Goal: Task Accomplishment & Management: Manage account settings

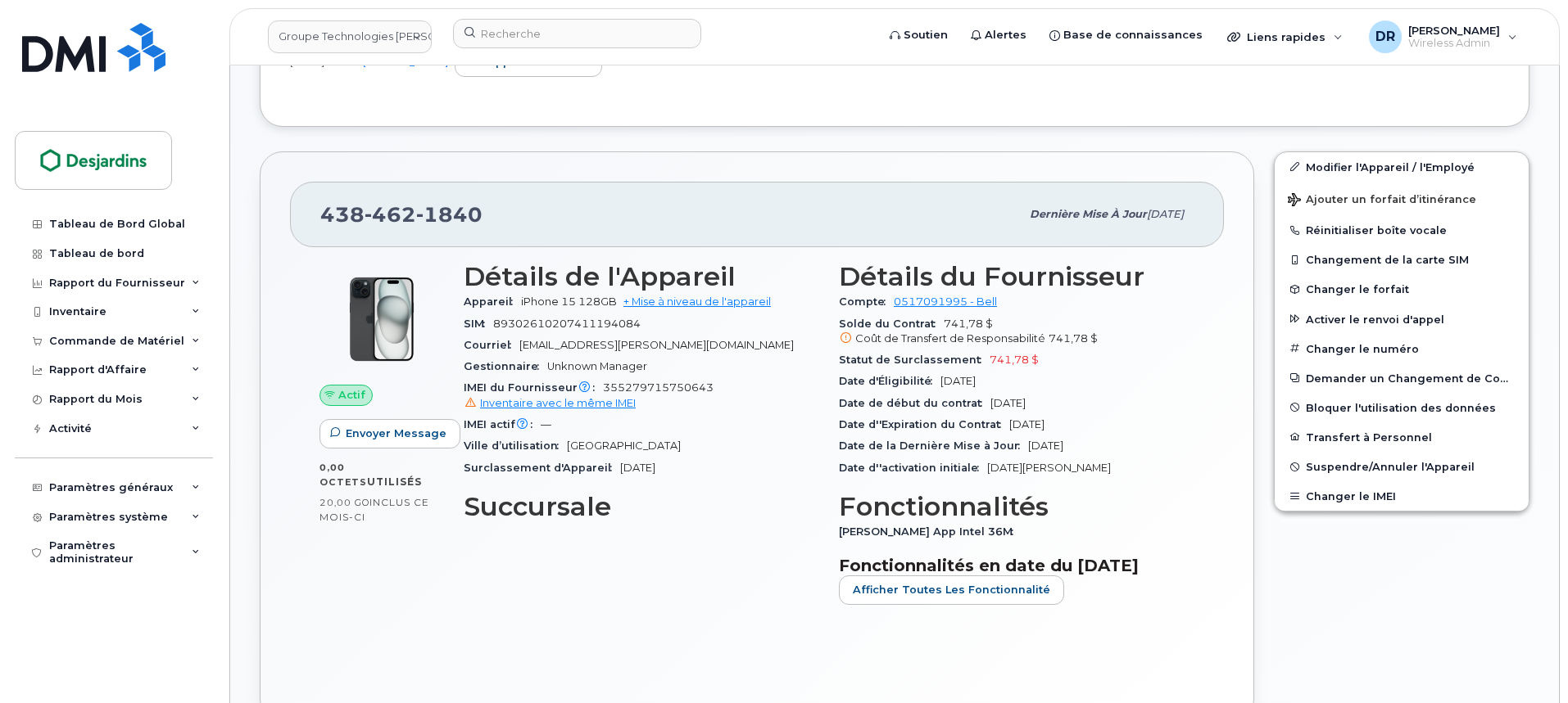
scroll to position [573, 0]
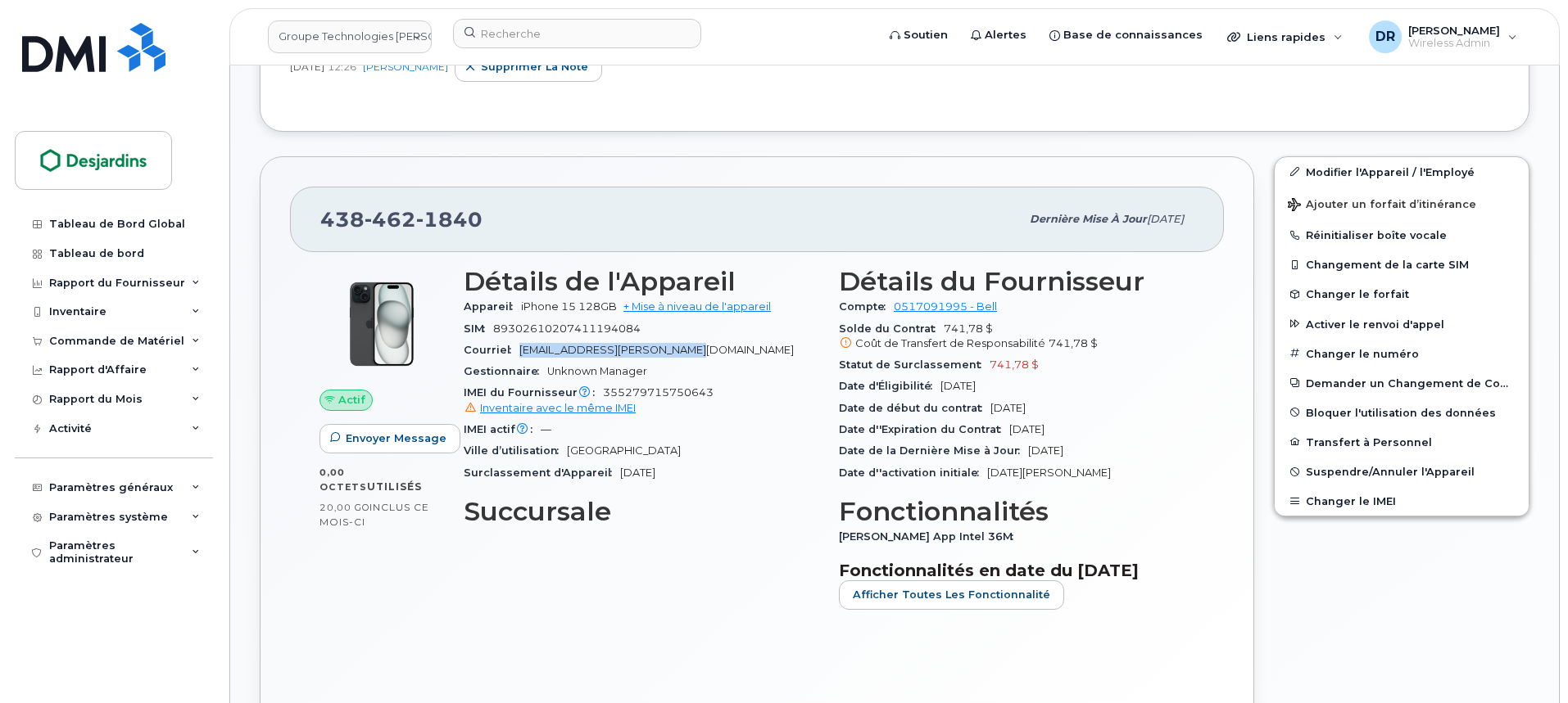
drag, startPoint x: 685, startPoint y: 355, endPoint x: 520, endPoint y: 352, distance: 165.0
click at [520, 352] on div "Courriel natou.a.thiam@desjardins.com" at bounding box center [642, 351] width 356 height 21
copy span "natou.a.thiam@desjardins.com"
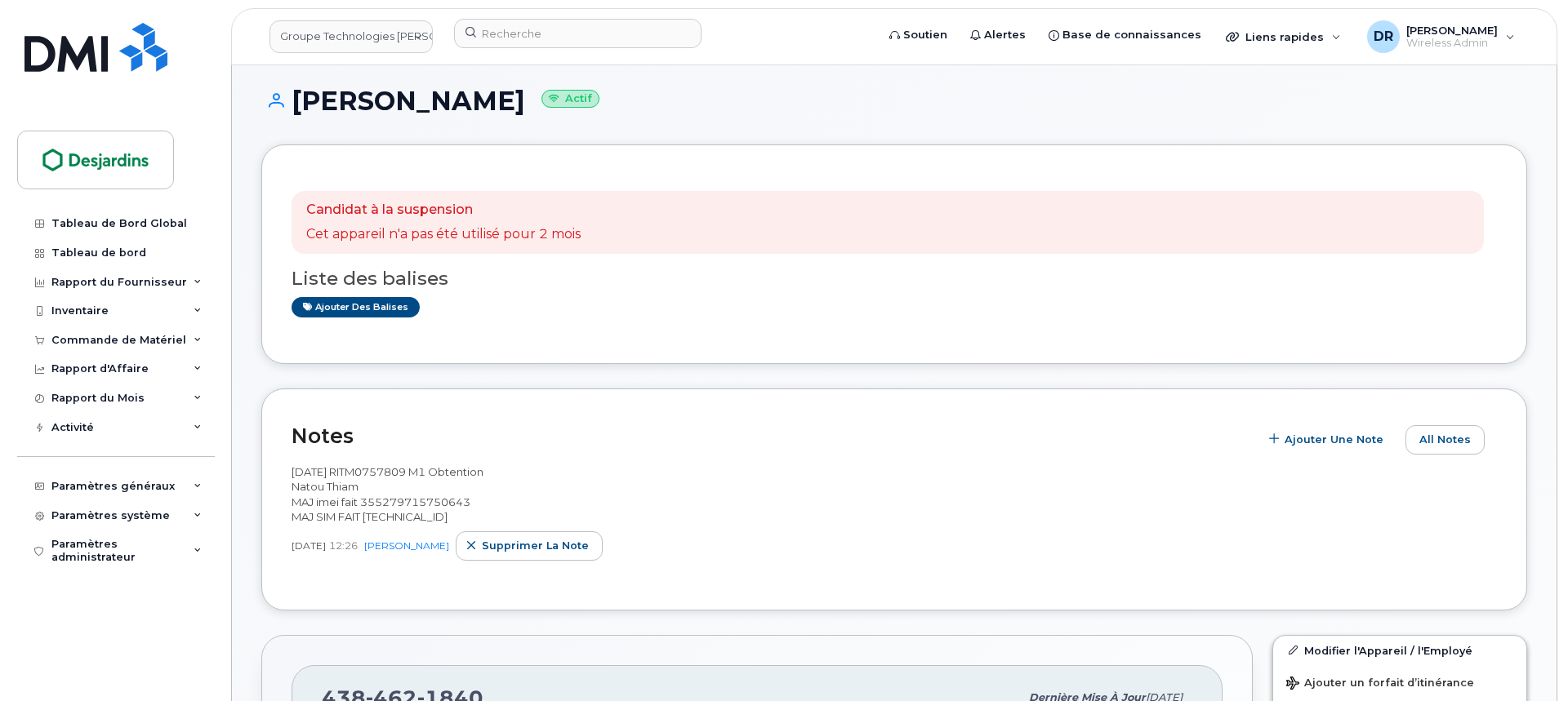
scroll to position [81, 0]
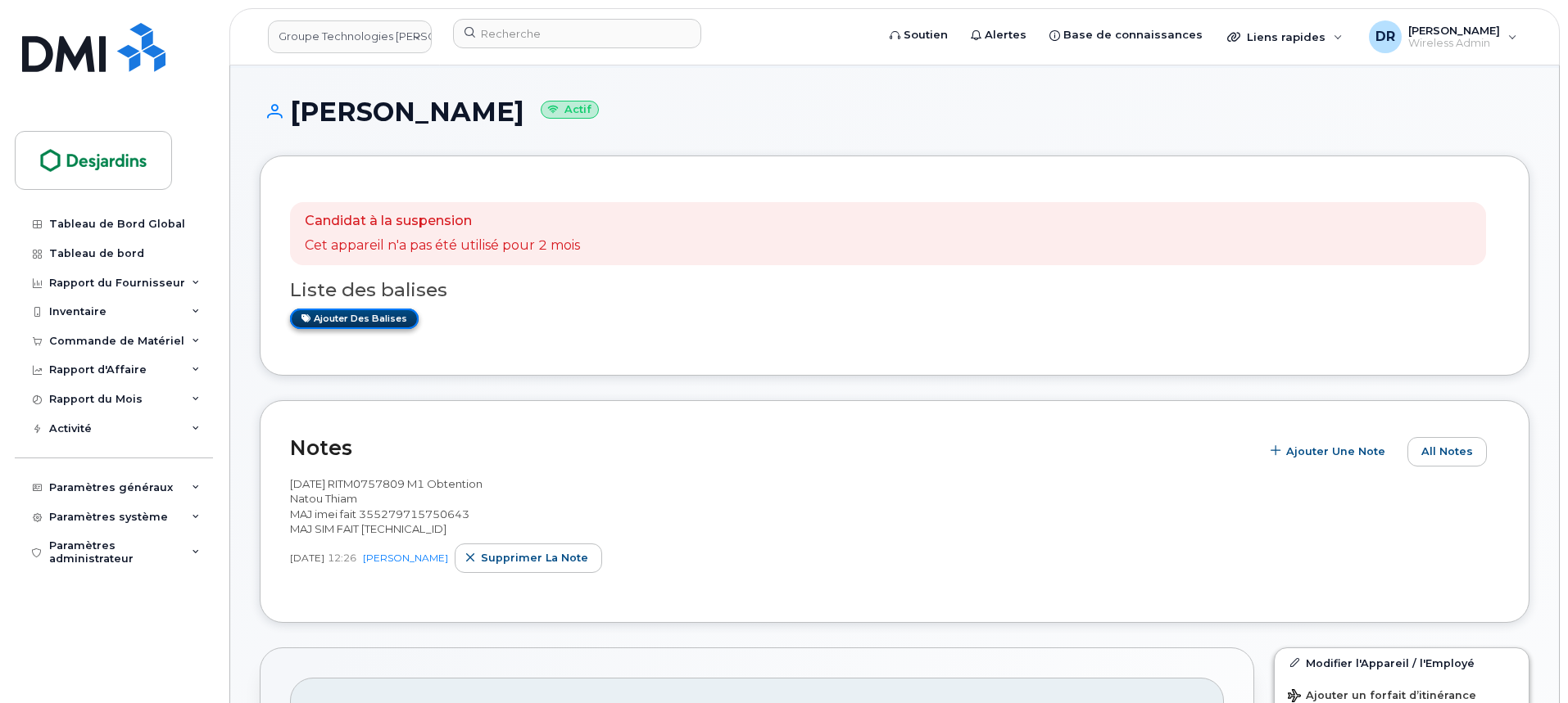
click at [381, 316] on link "Ajouter des balises" at bounding box center [354, 318] width 129 height 21
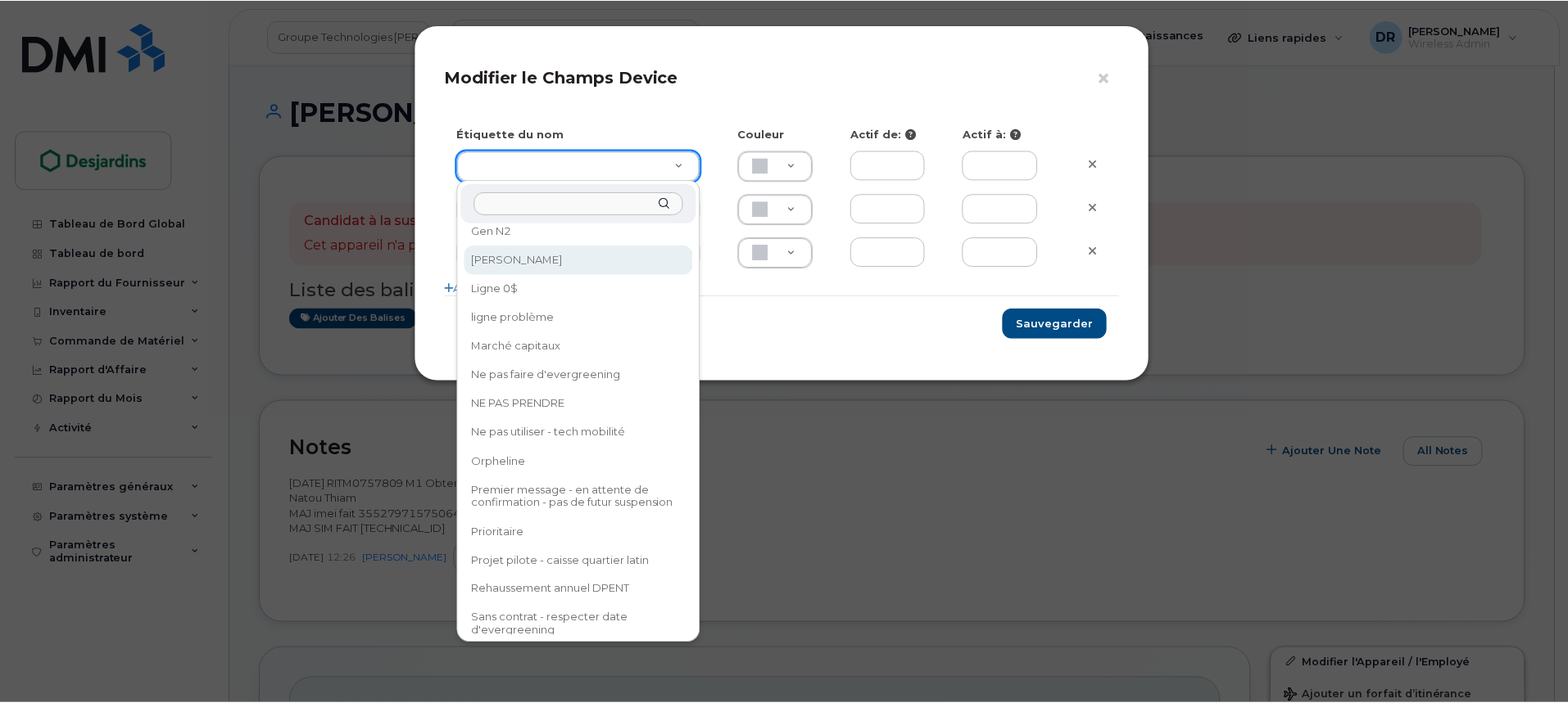
scroll to position [573, 0]
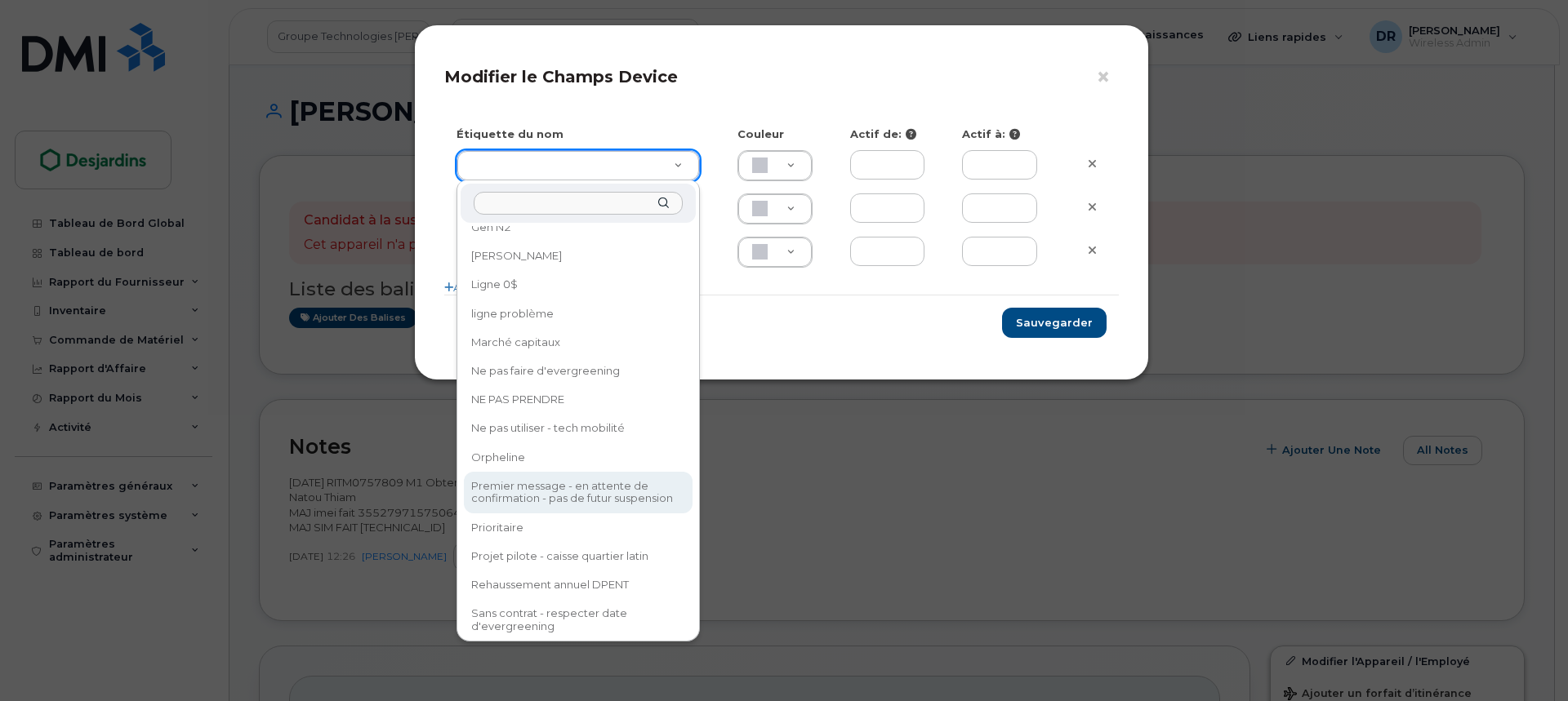
type input "Premier message - en attente de confirmation - pas de futur suspension"
type input "DFD3EE"
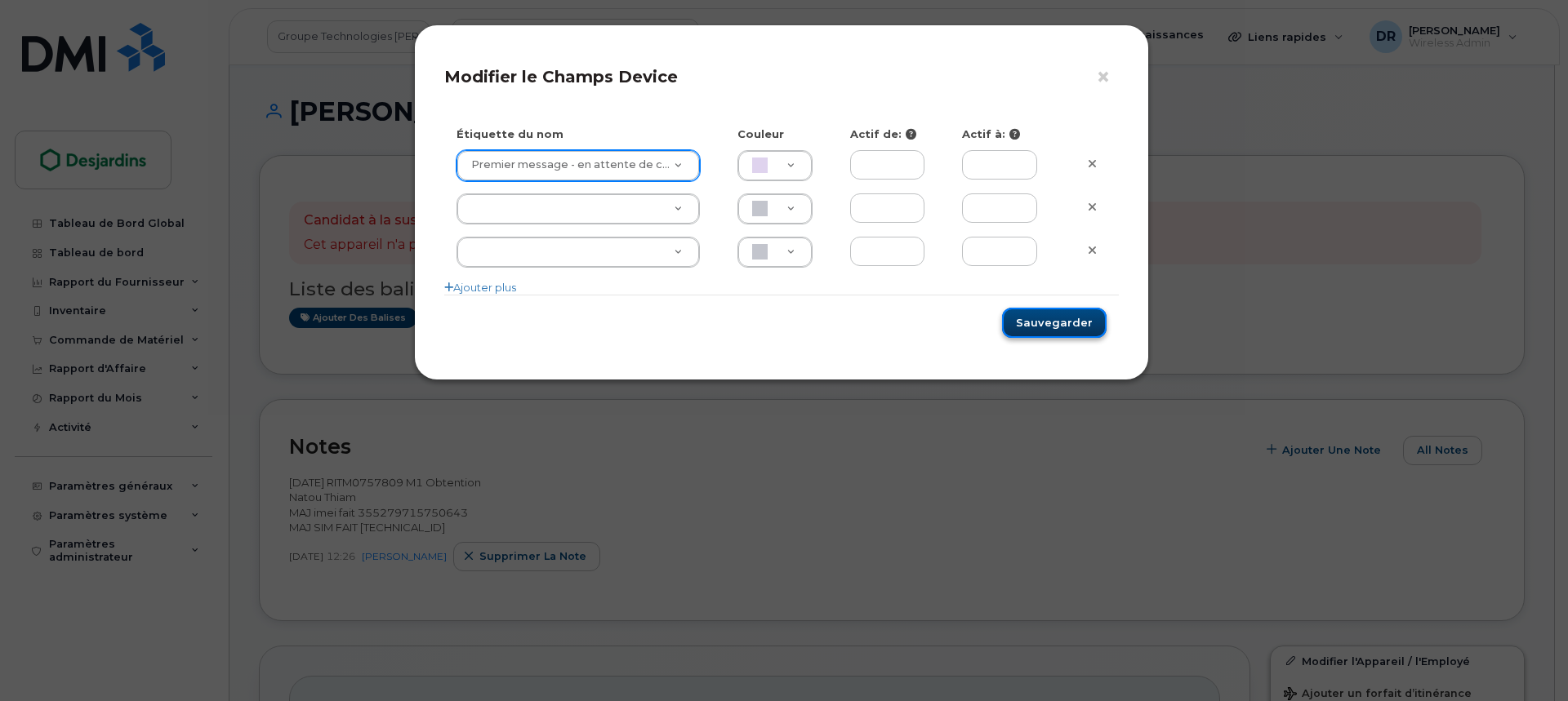
click at [1025, 327] on button "Sauvegarder" at bounding box center [1054, 323] width 105 height 30
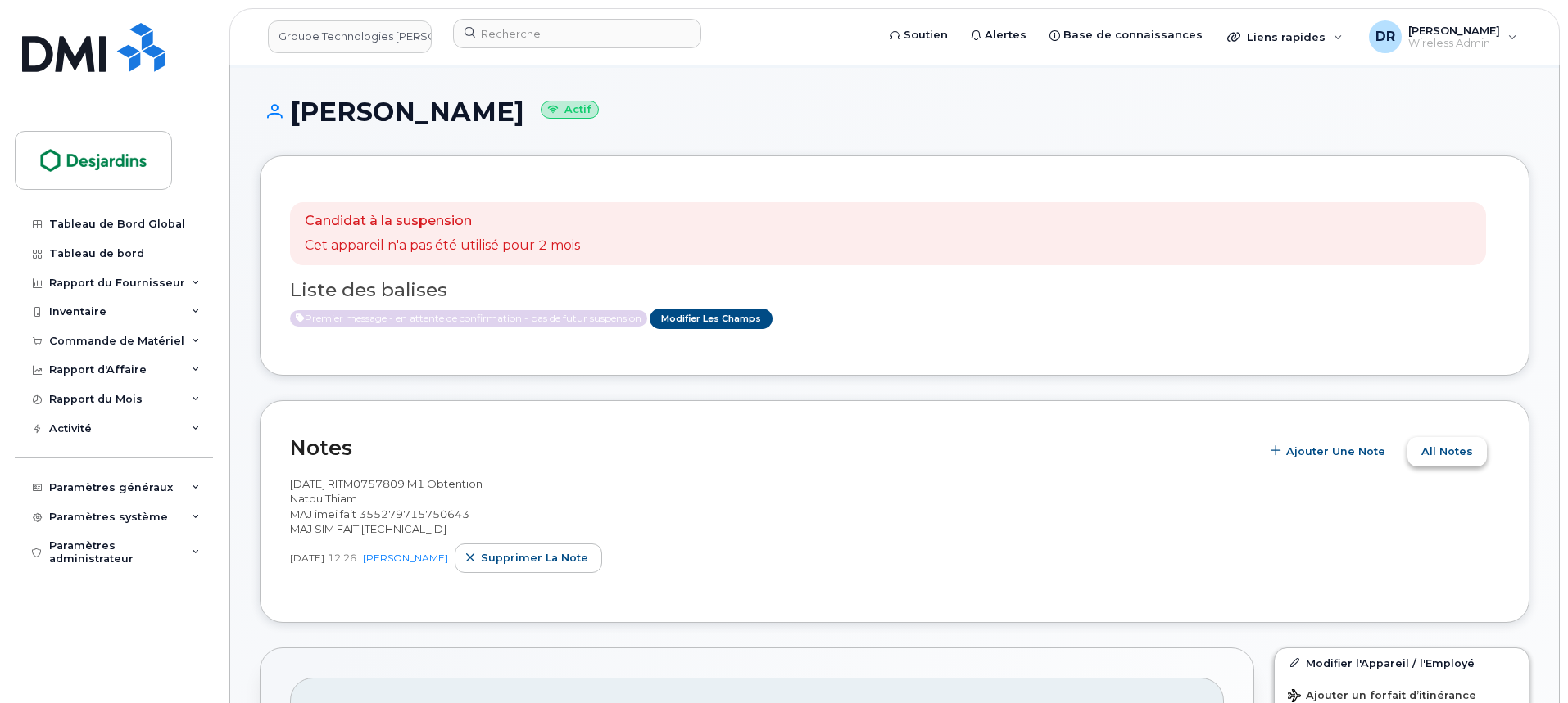
click at [1430, 455] on span "All Notes" at bounding box center [1447, 451] width 52 height 16
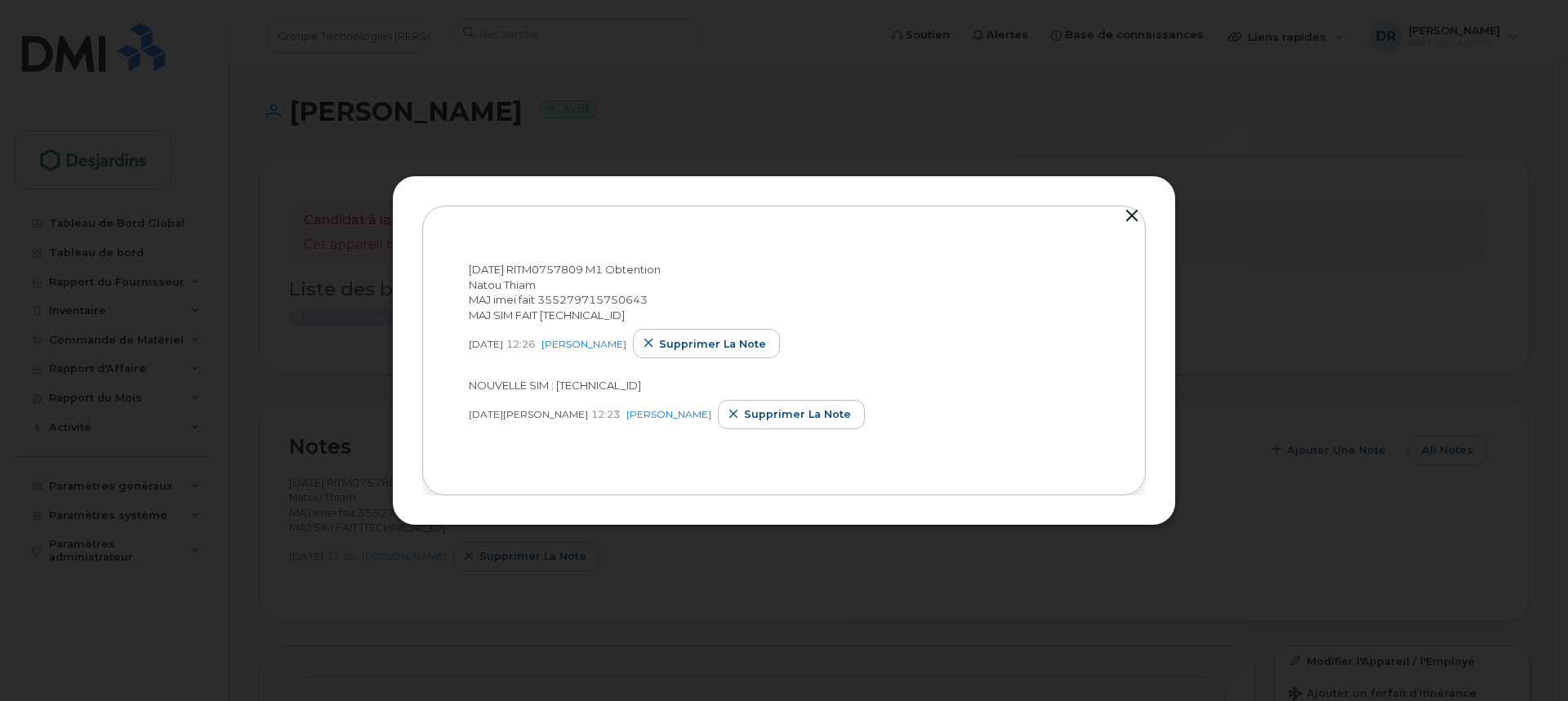
click at [1135, 221] on button "button" at bounding box center [1132, 216] width 25 height 23
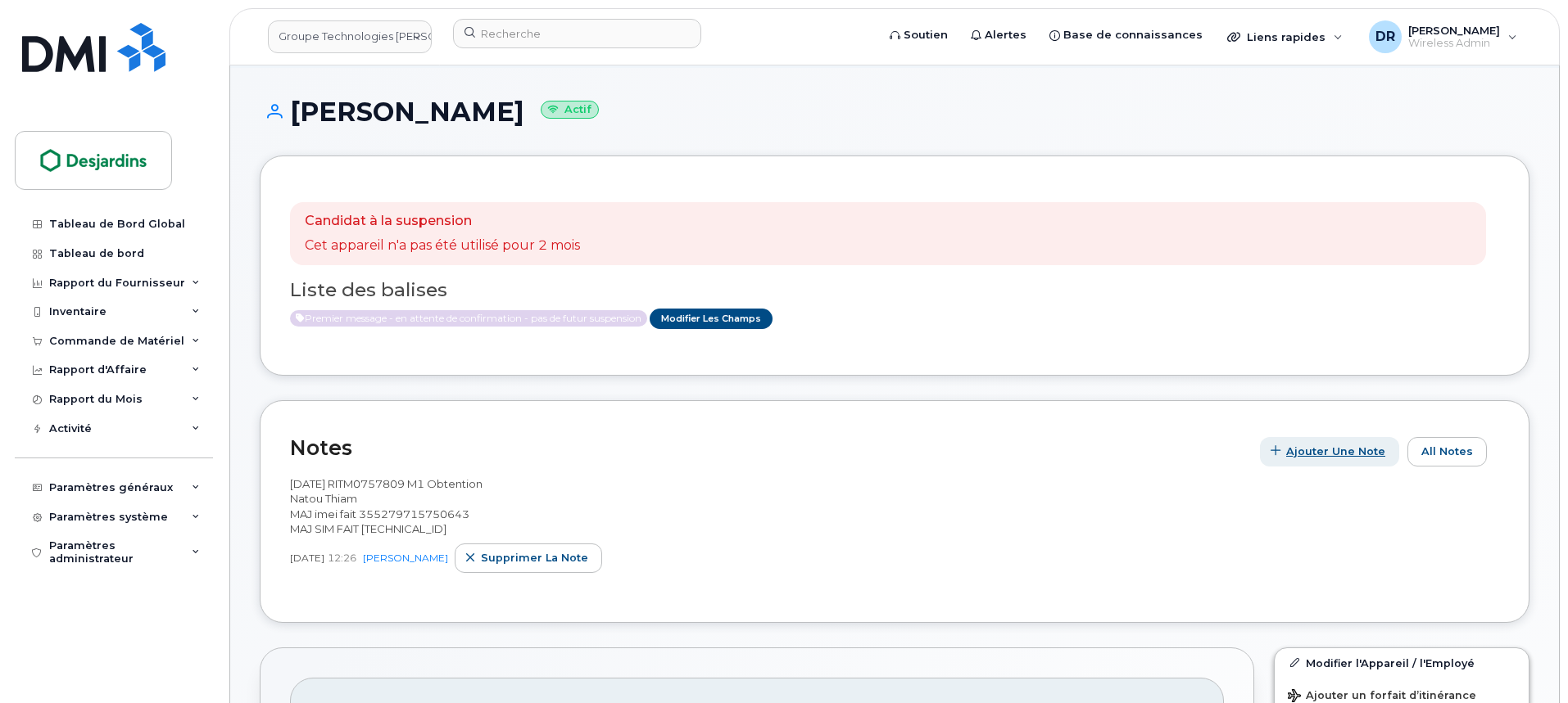
click at [1316, 450] on span "Ajouter une Note" at bounding box center [1336, 451] width 99 height 16
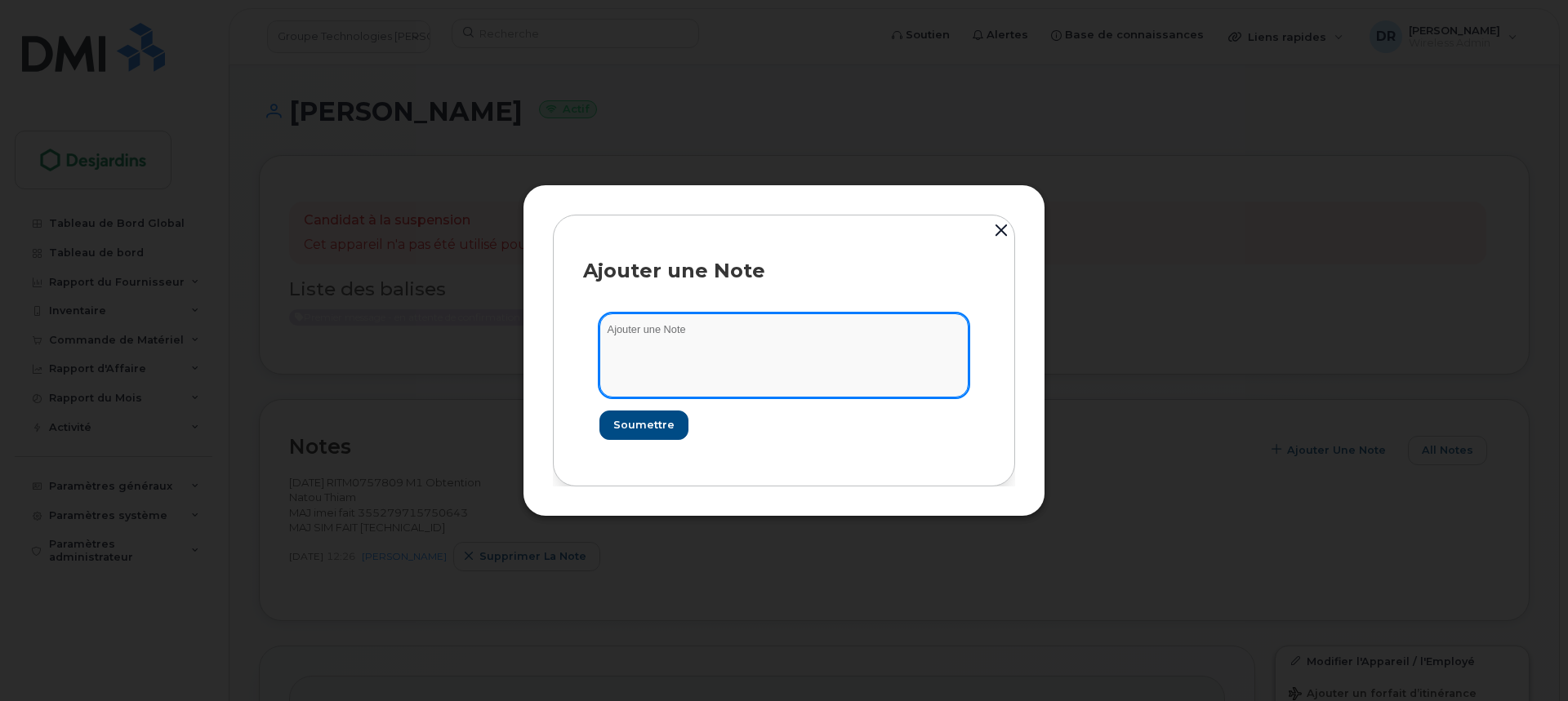
click at [676, 347] on textarea at bounding box center [784, 355] width 369 height 83
click at [672, 327] on textarea "2025-10-06:" at bounding box center [784, 355] width 369 height 83
paste textarea "Sondage envoyé pour reconfirmer l'utilité de l'appareil puis que ça fait 2 mois…"
type textarea "2025-10-06: Sondage envoyé pour reconfirmer l'utilité de l'appareil puis que ça…"
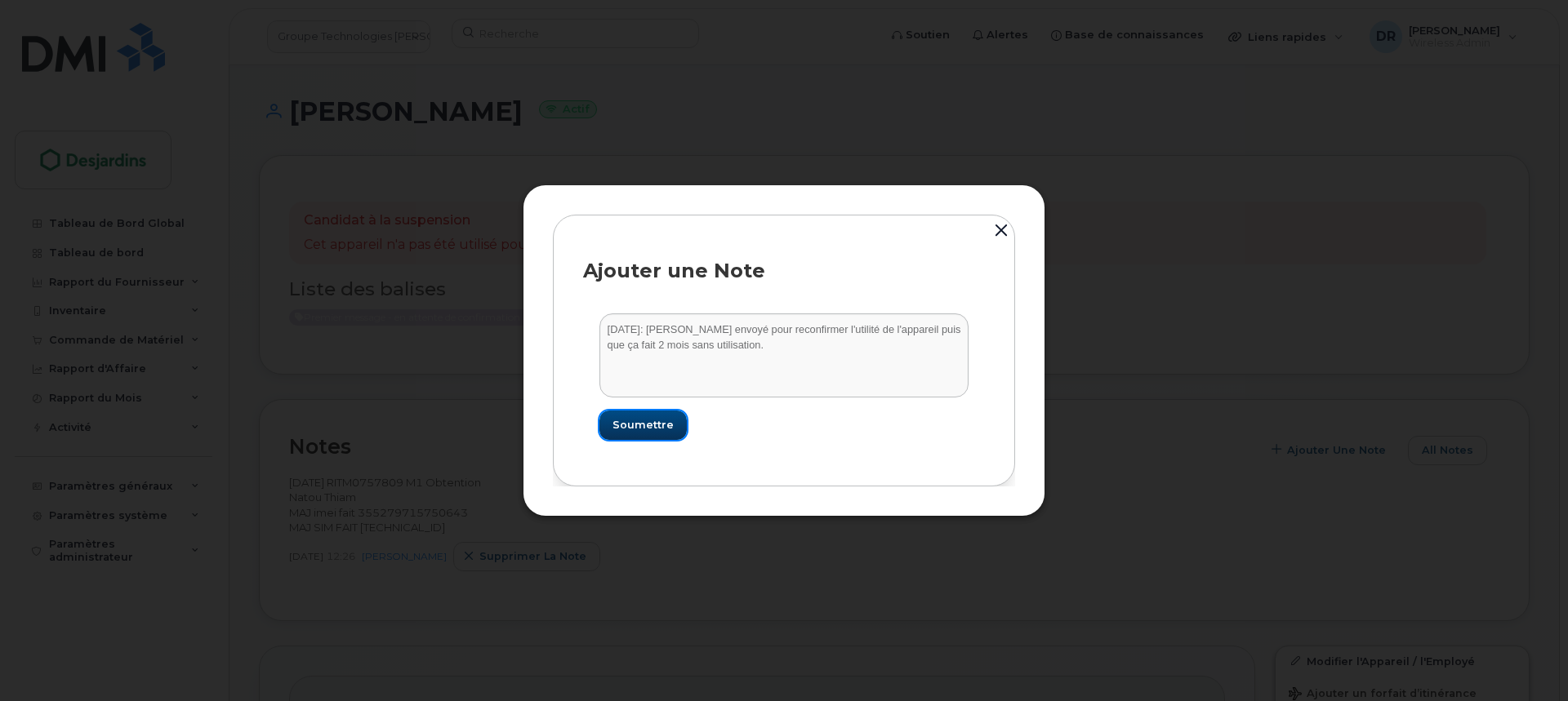
click at [651, 425] on span "Soumettre" at bounding box center [643, 425] width 61 height 16
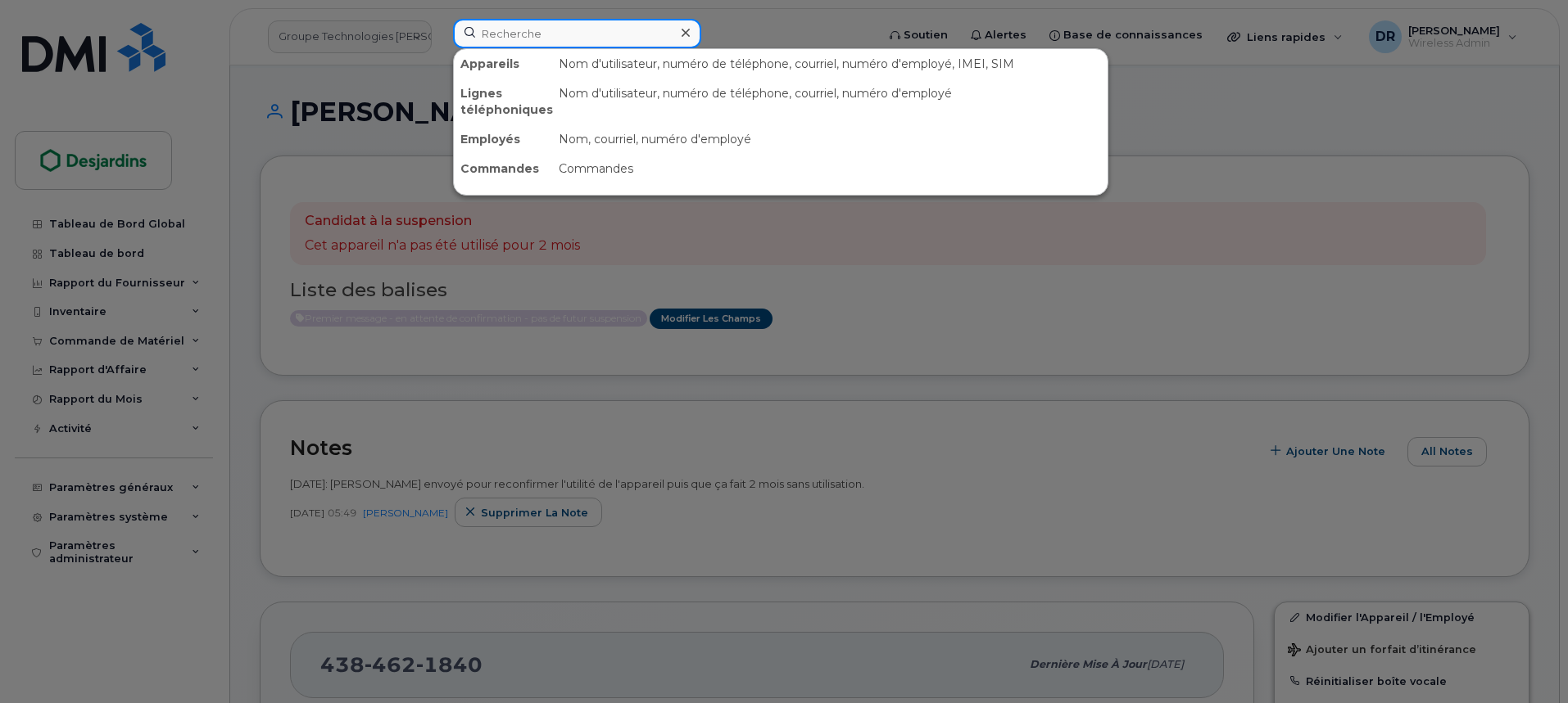
click at [549, 35] on input at bounding box center [577, 34] width 249 height 30
paste input "4384670940"
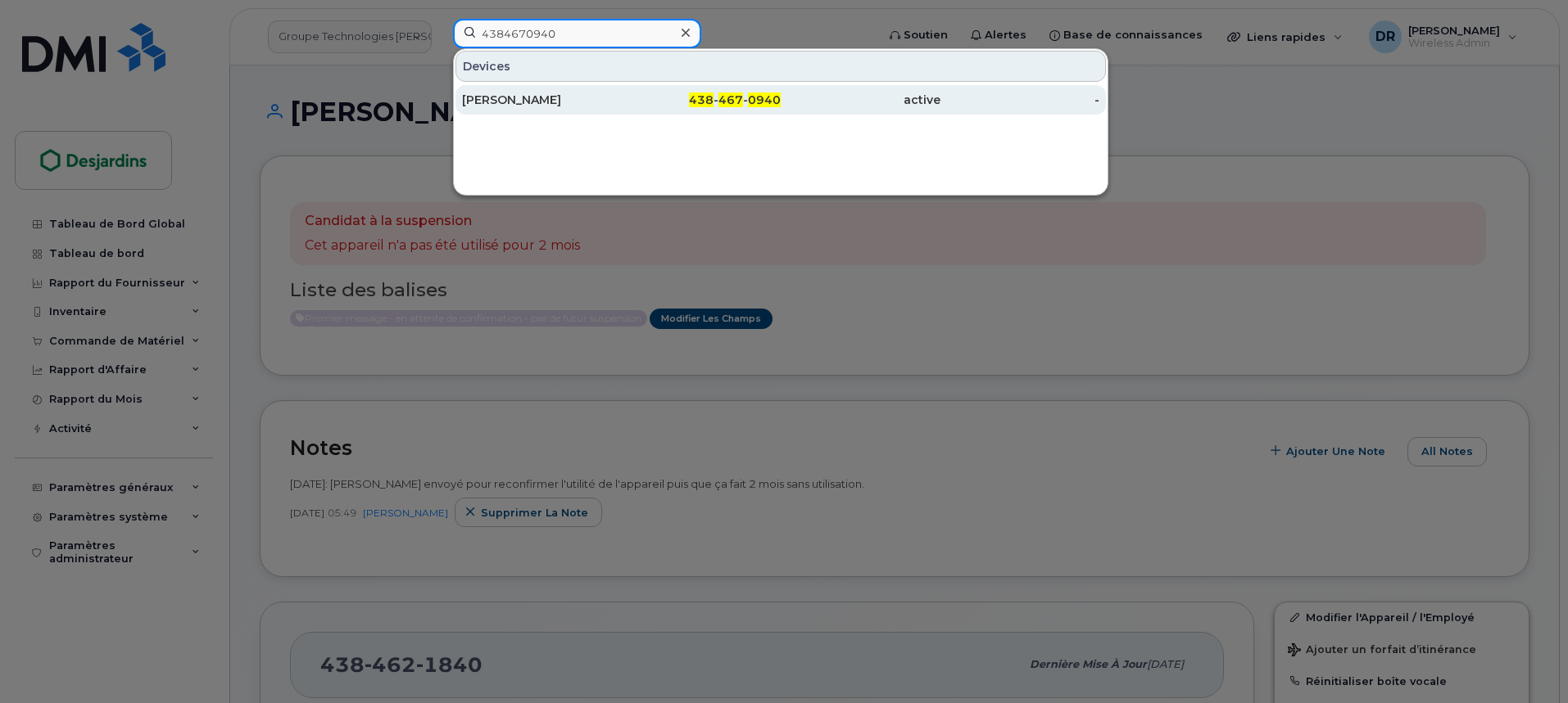
type input "4384670940"
click at [528, 106] on div "Pierre Mandef" at bounding box center [542, 100] width 159 height 17
